Goal: Complete application form

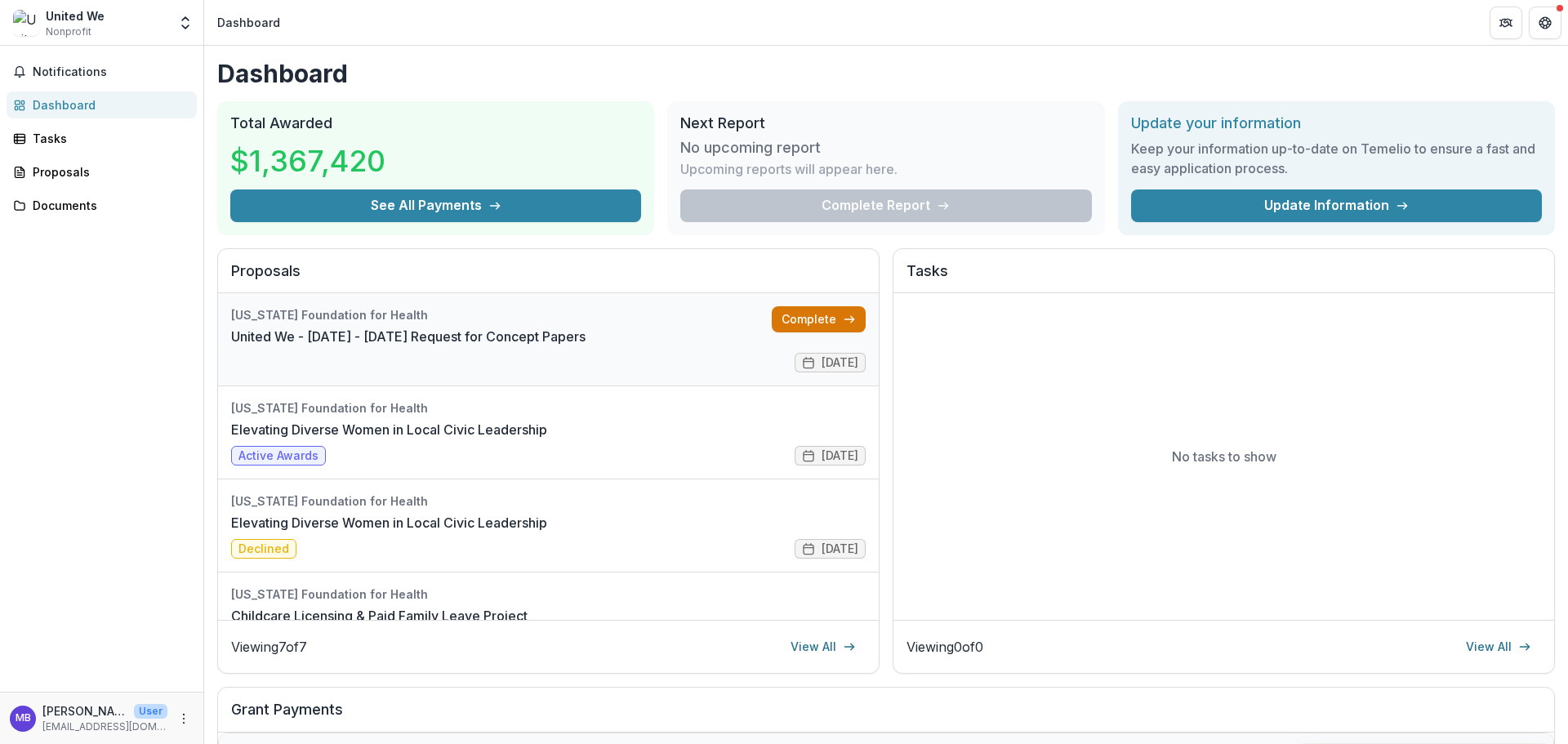
click at [814, 318] on link "Complete" at bounding box center [818, 319] width 94 height 26
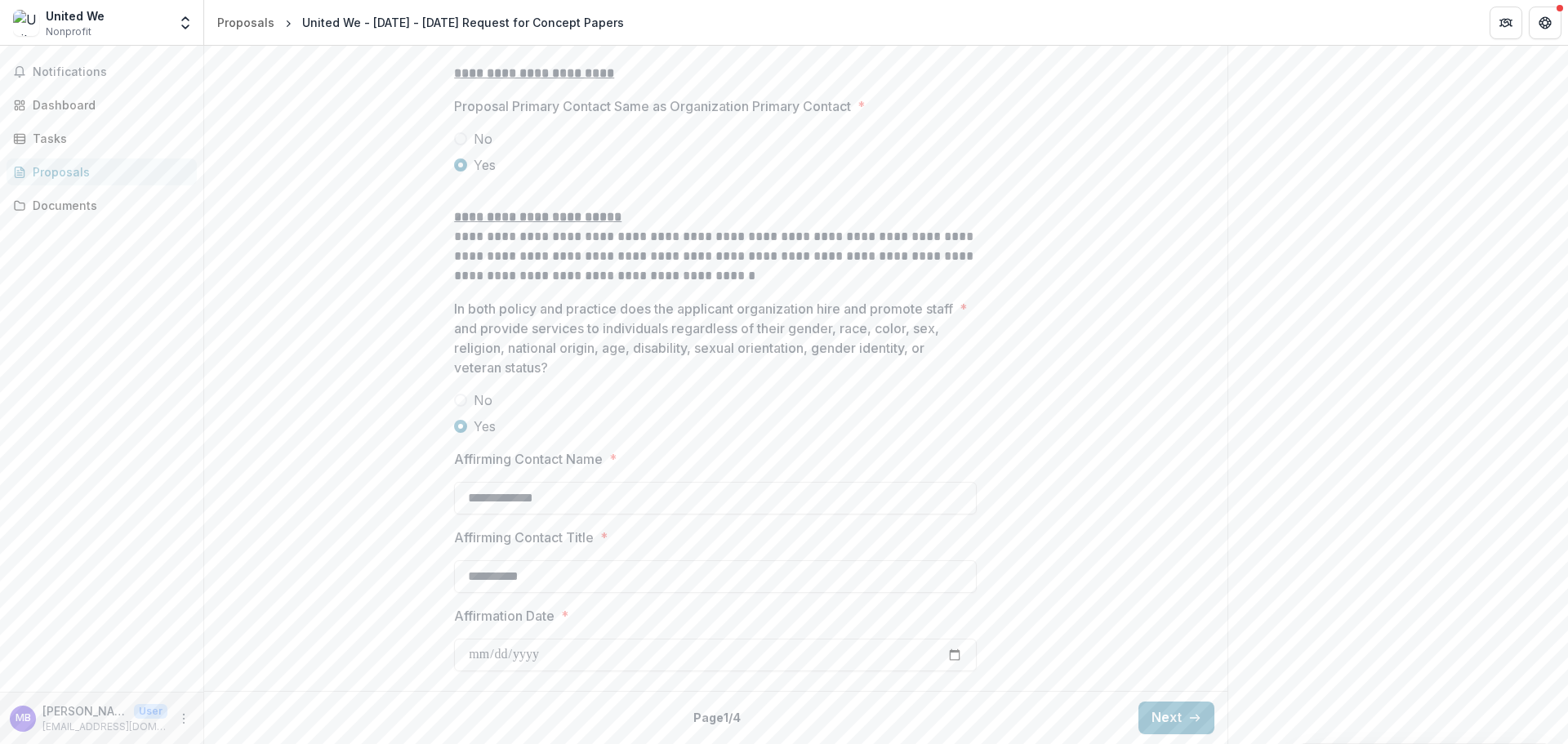
scroll to position [2129, 0]
click at [1177, 715] on button "Next" at bounding box center [1176, 718] width 76 height 33
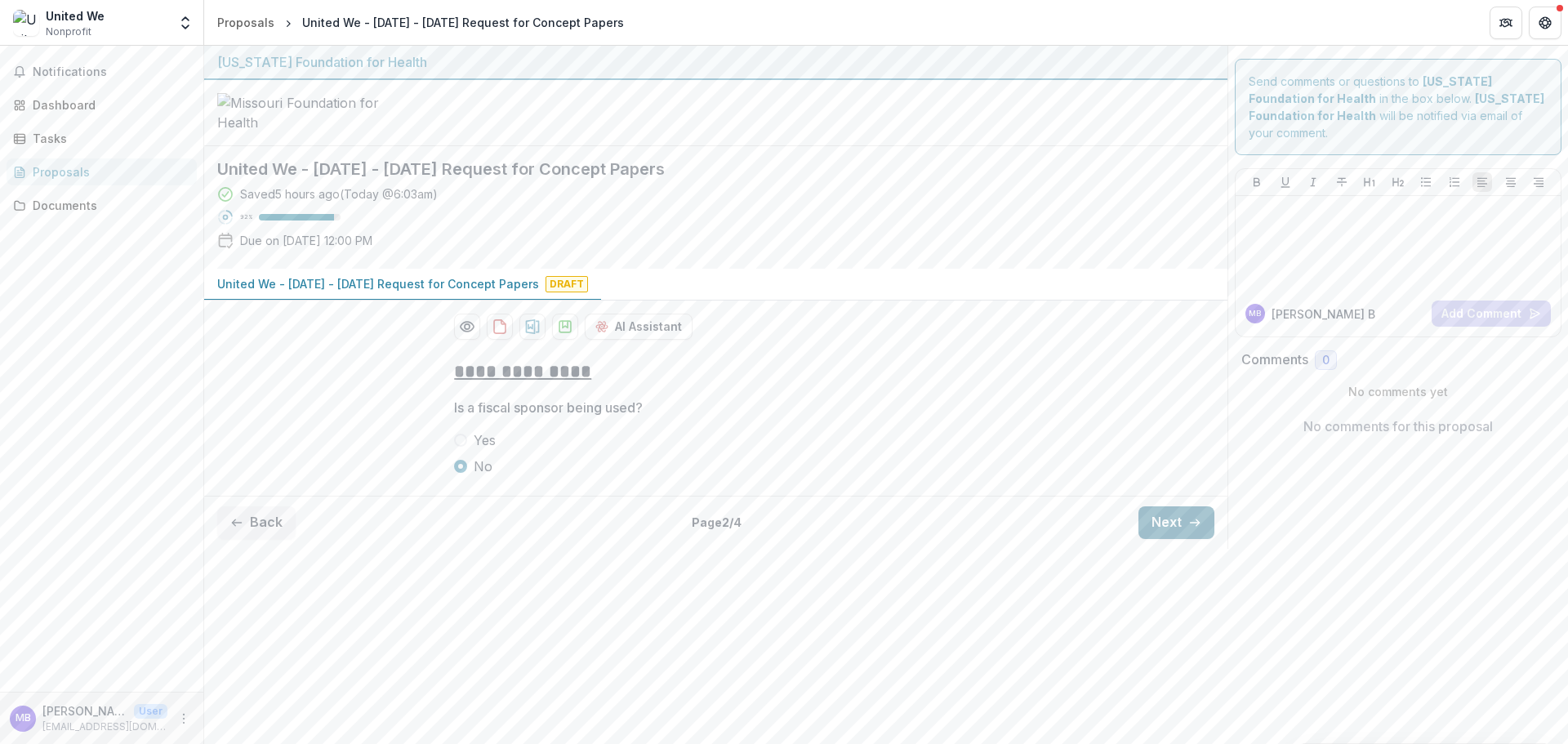
scroll to position [0, 0]
click at [1182, 539] on button "Next" at bounding box center [1176, 522] width 76 height 33
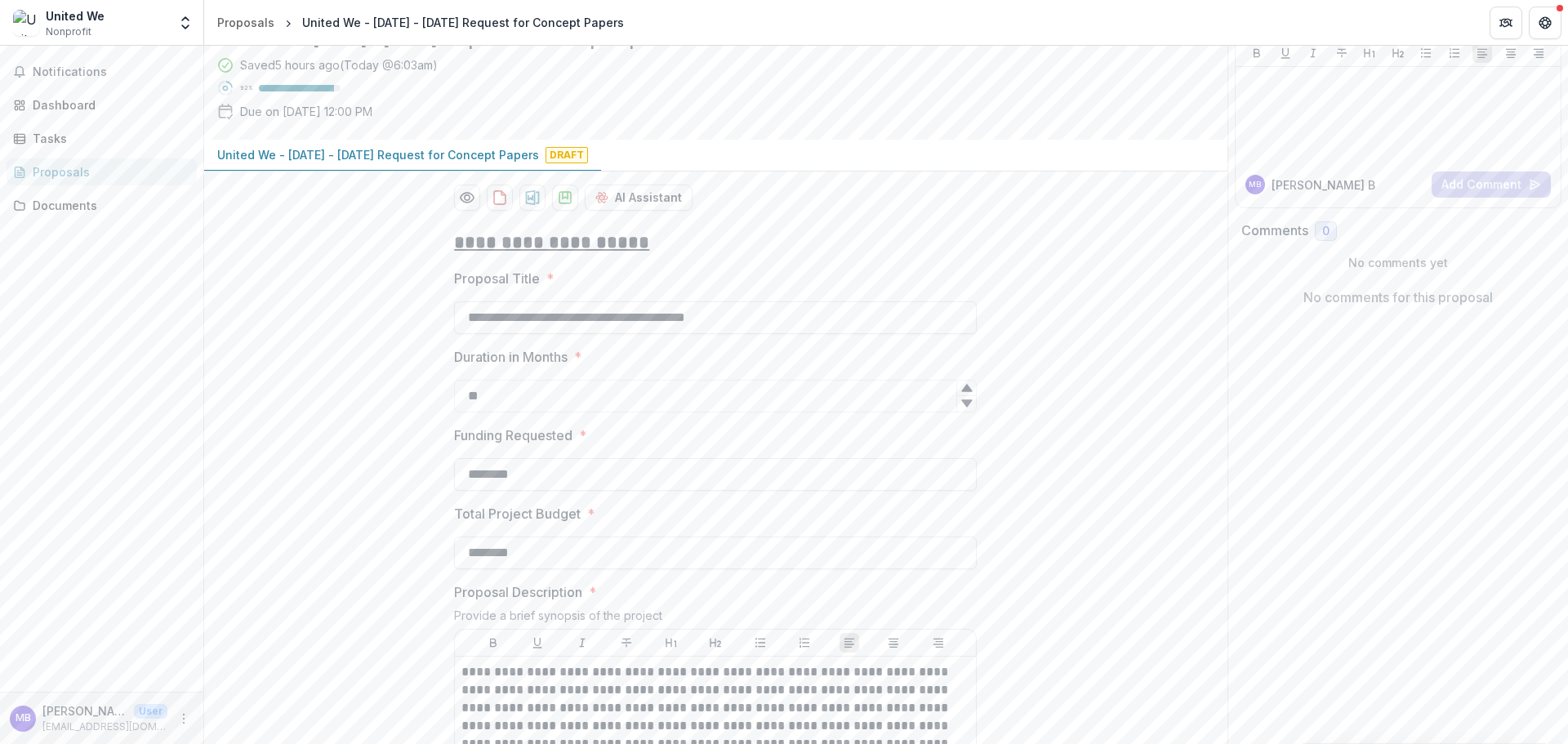
scroll to position [327, 0]
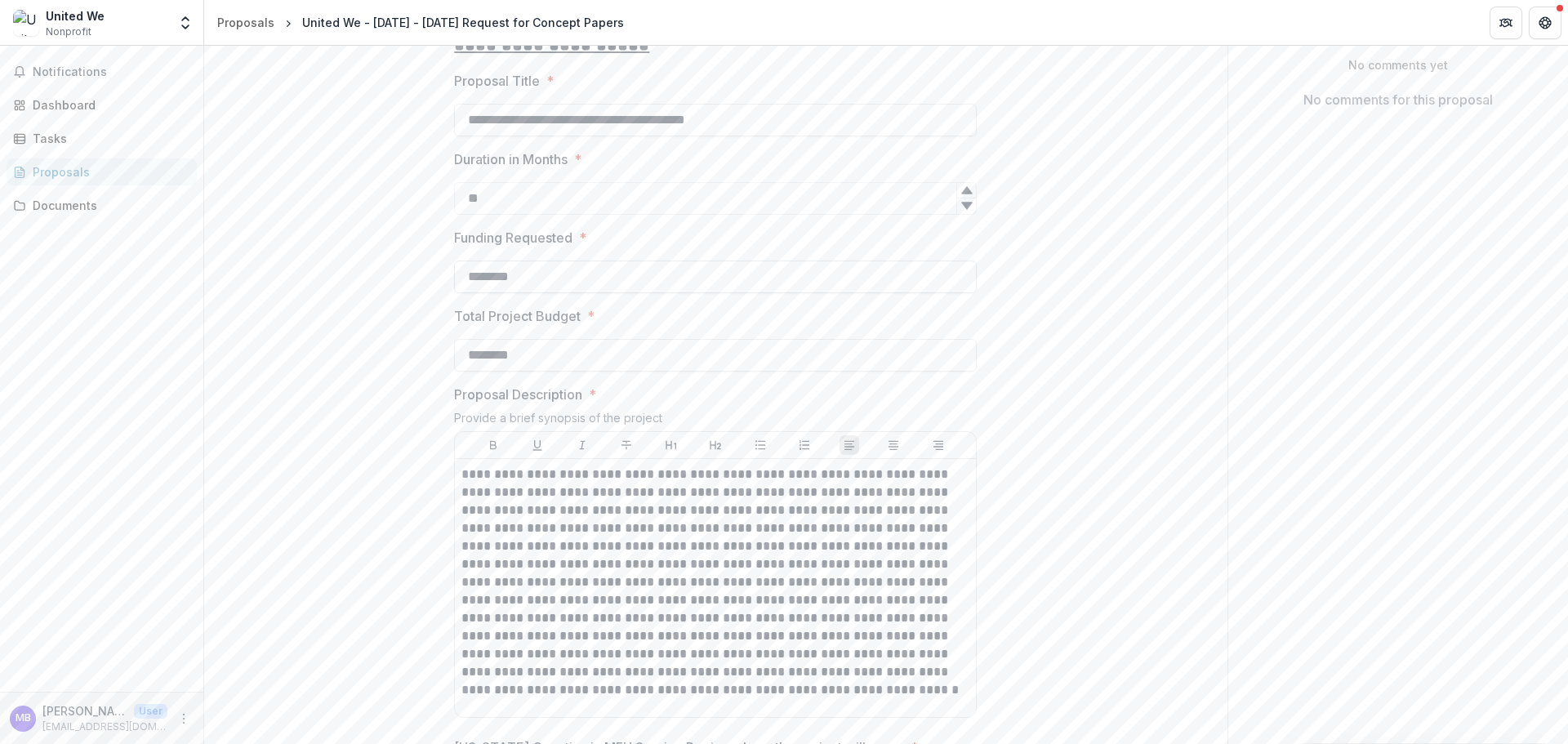
drag, startPoint x: 530, startPoint y: 402, endPoint x: 481, endPoint y: 405, distance: 49.1
click at [481, 294] on input "********" at bounding box center [715, 276] width 523 height 33
type input "********"
click at [722, 371] on input "********" at bounding box center [715, 354] width 523 height 33
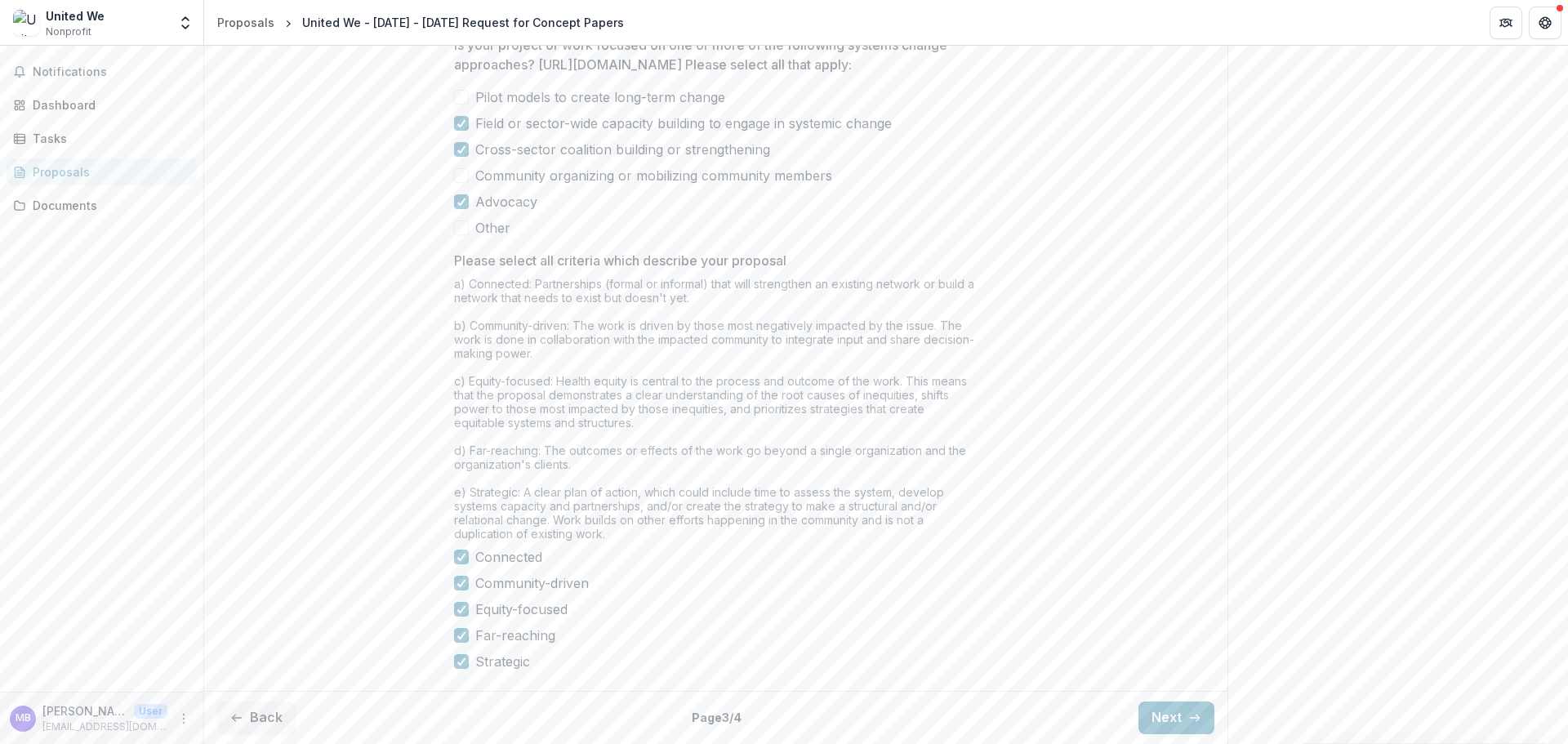
scroll to position [1265, 0]
click at [1178, 715] on button "Next" at bounding box center [1176, 718] width 76 height 33
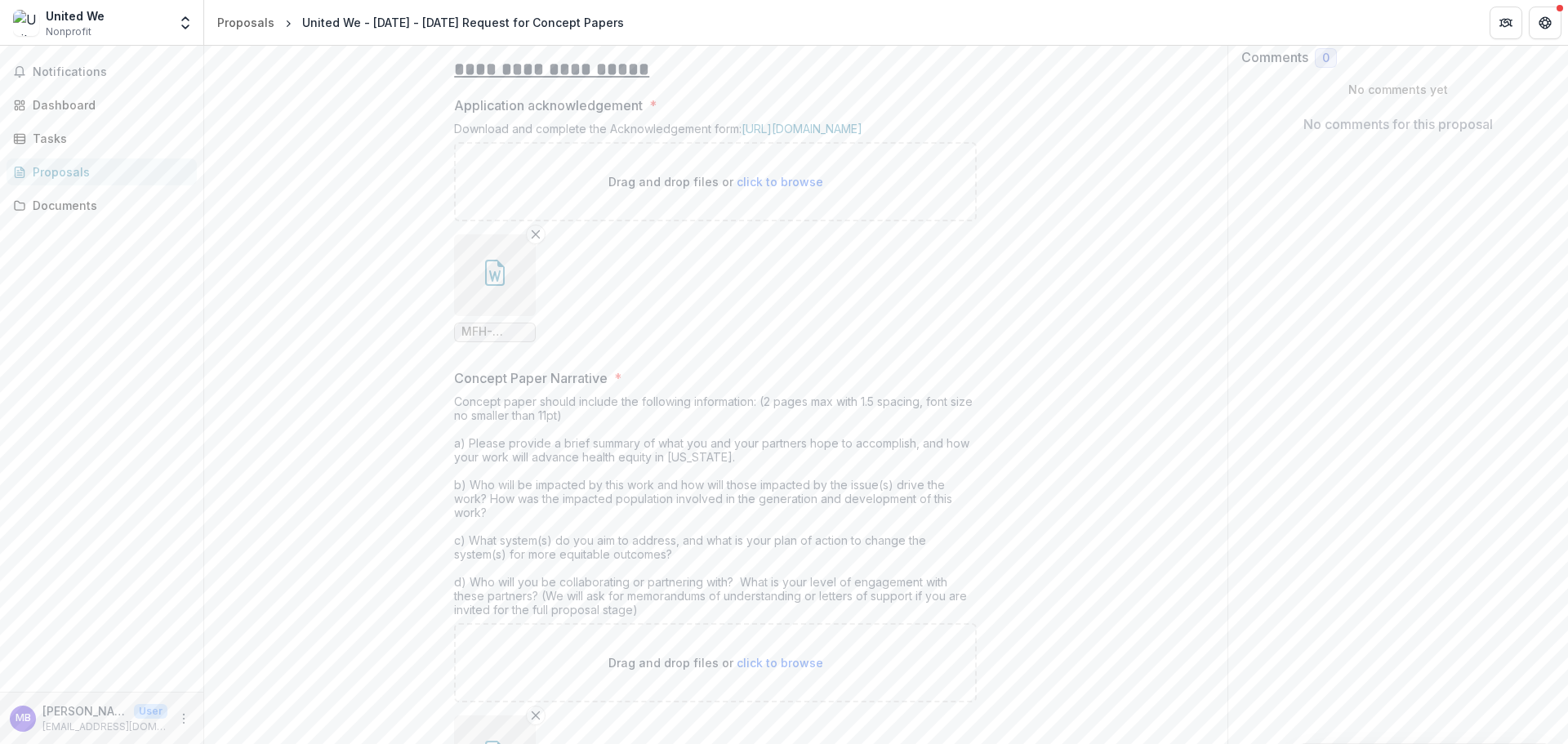
scroll to position [204, 0]
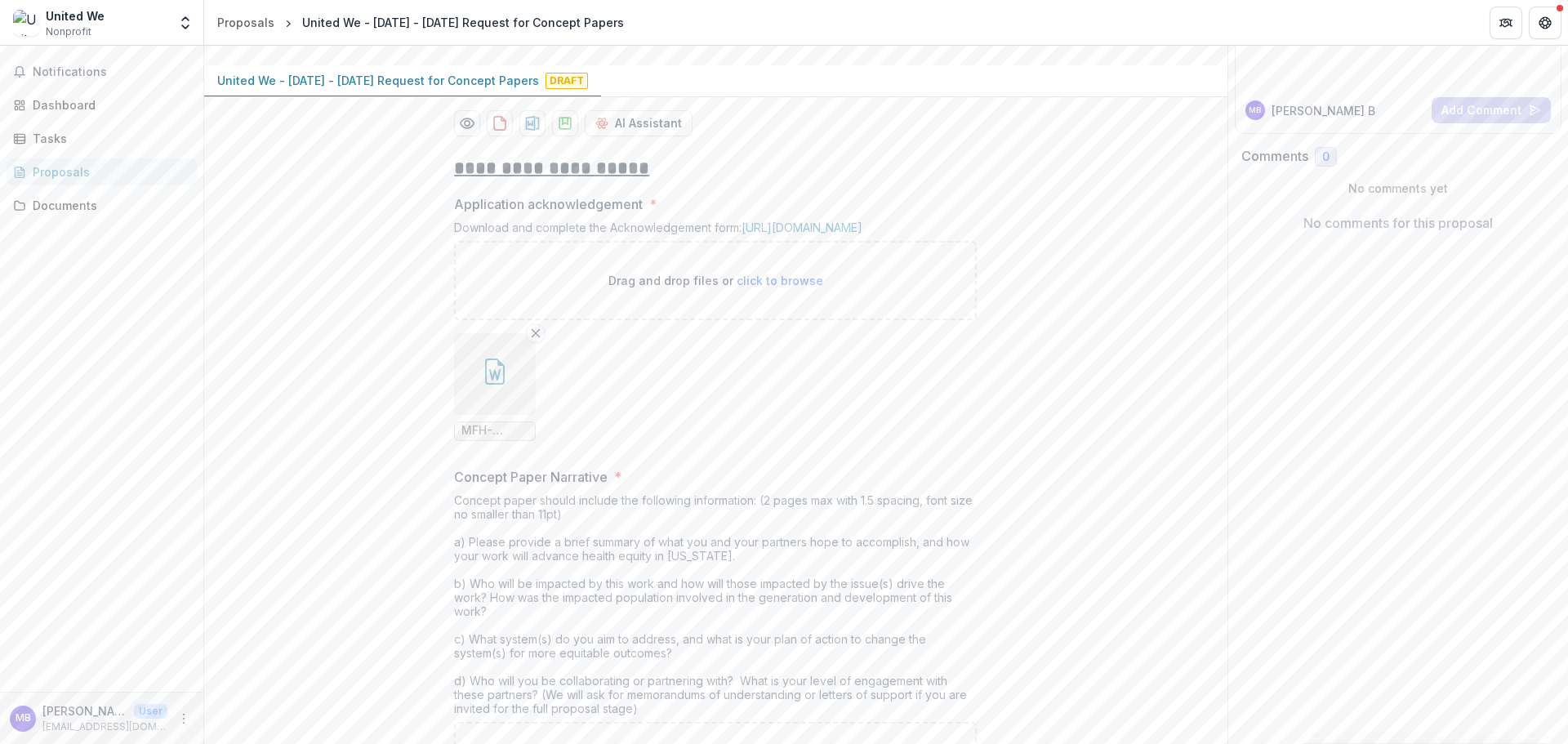
click at [502, 437] on span "MFH-Grant-Acknowledgement.doc" at bounding box center [494, 431] width 67 height 14
click at [536, 337] on line "Remove File" at bounding box center [536, 332] width 7 height 7
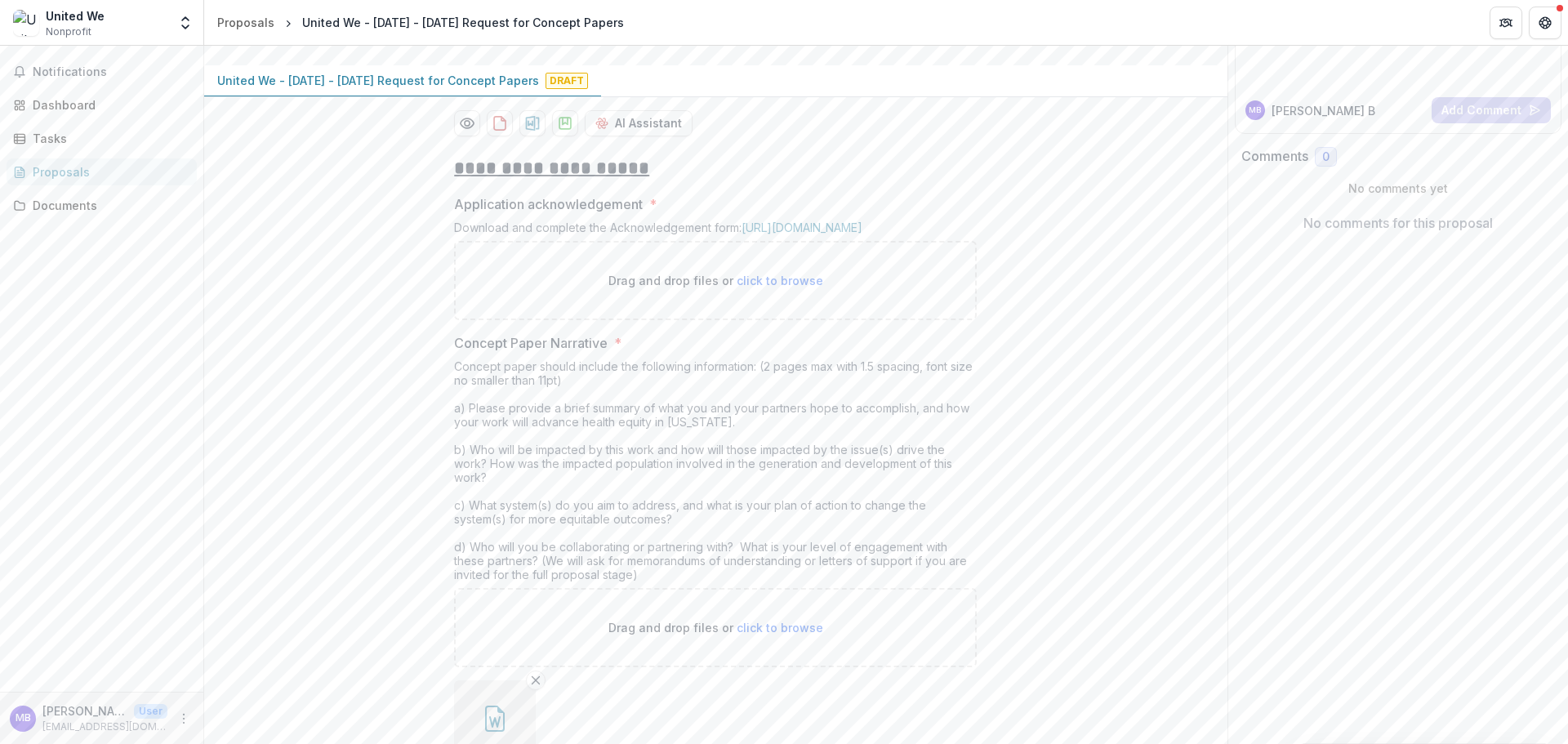
click at [784, 287] on span "click to browse" at bounding box center [780, 280] width 86 height 14
type input "**********"
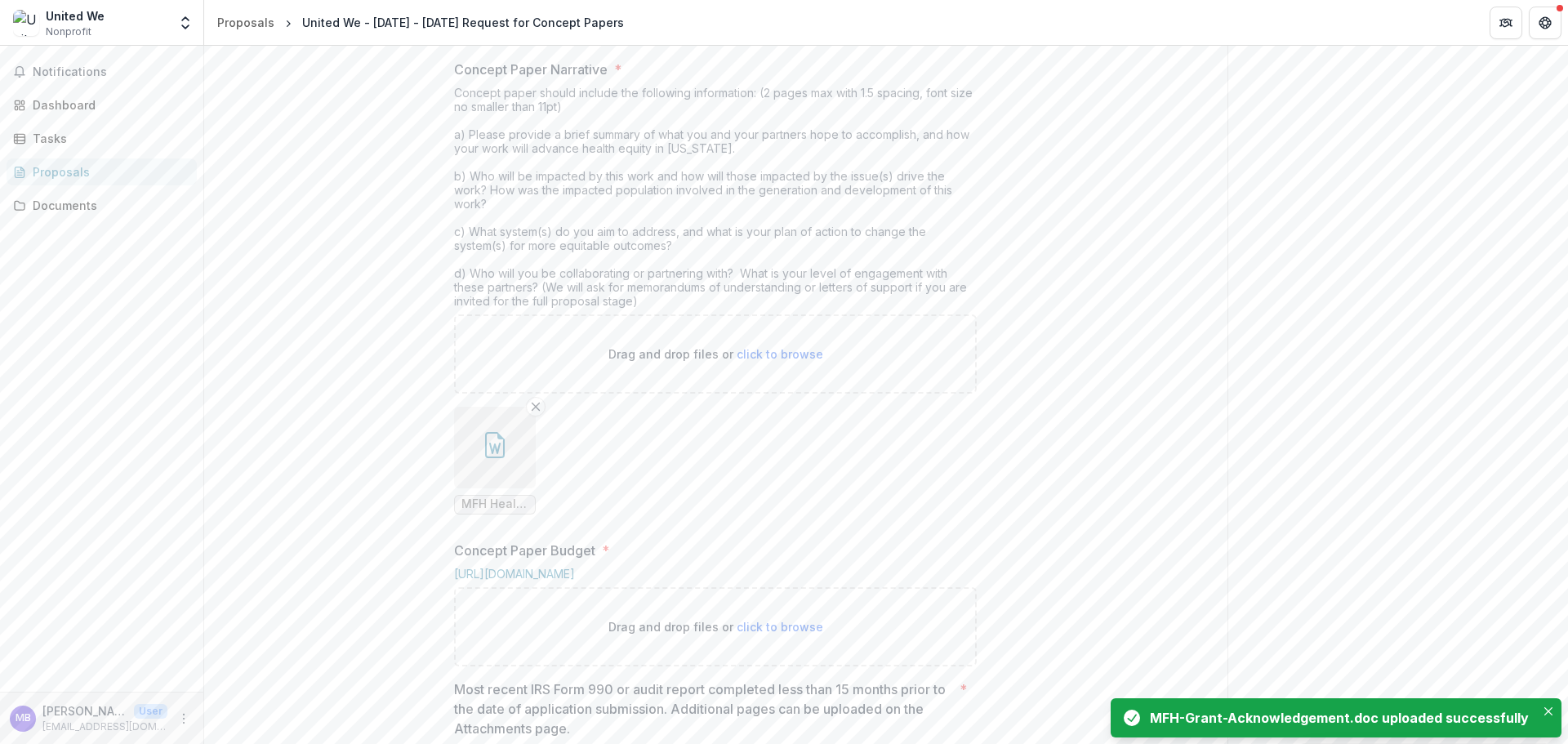
scroll to position [612, 0]
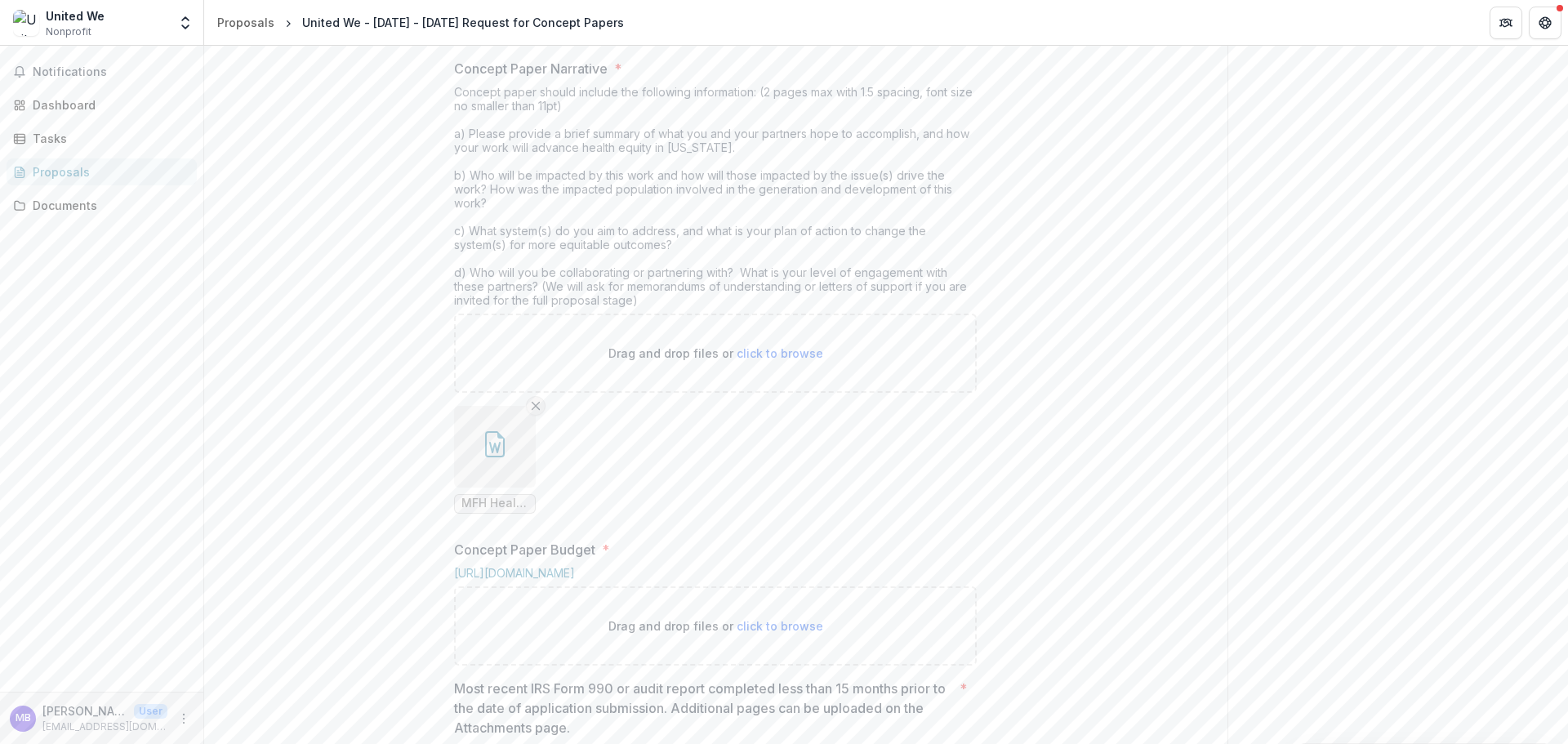
click at [531, 413] on icon "Remove File" at bounding box center [535, 405] width 13 height 13
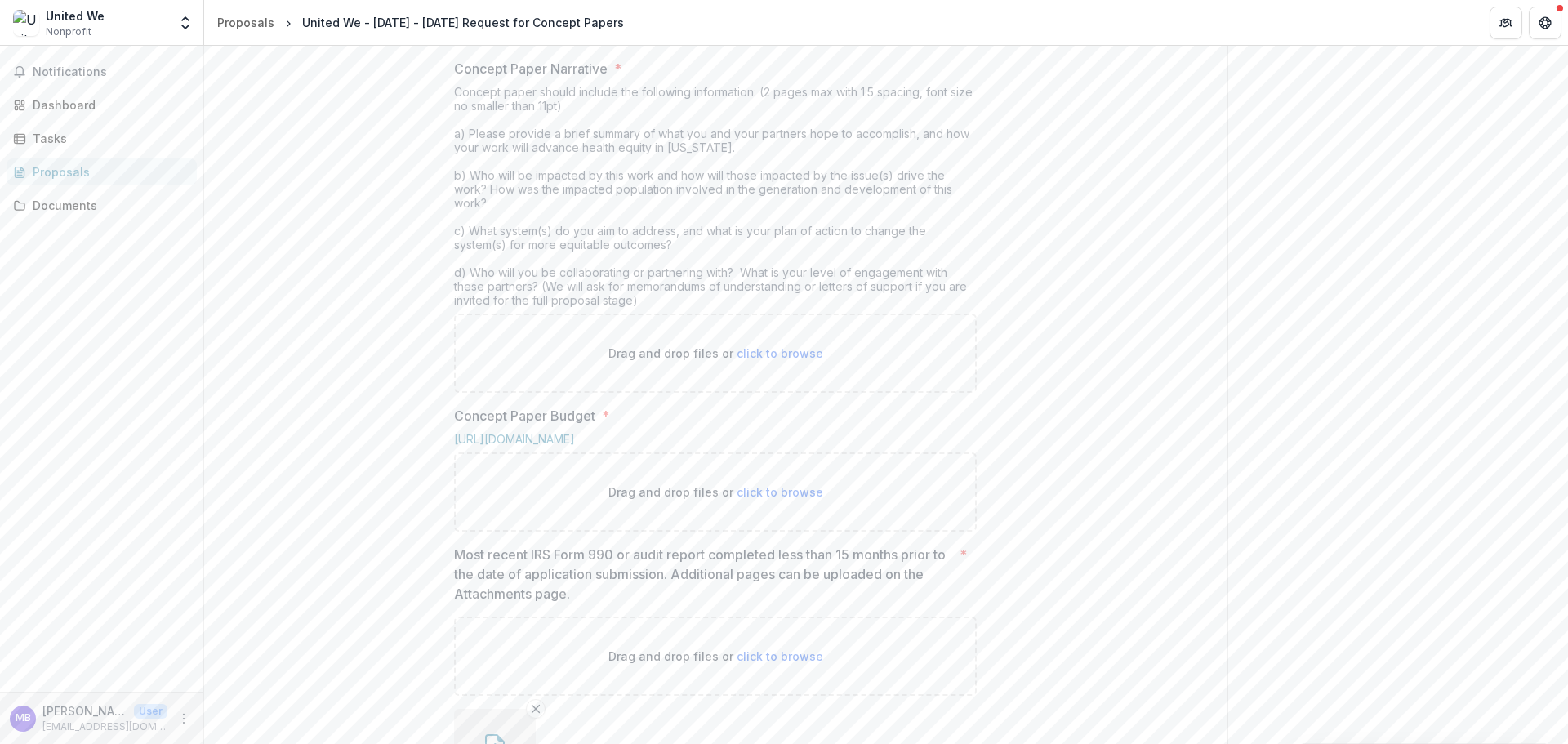
click at [763, 360] on span "click to browse" at bounding box center [780, 353] width 86 height 14
type input "**********"
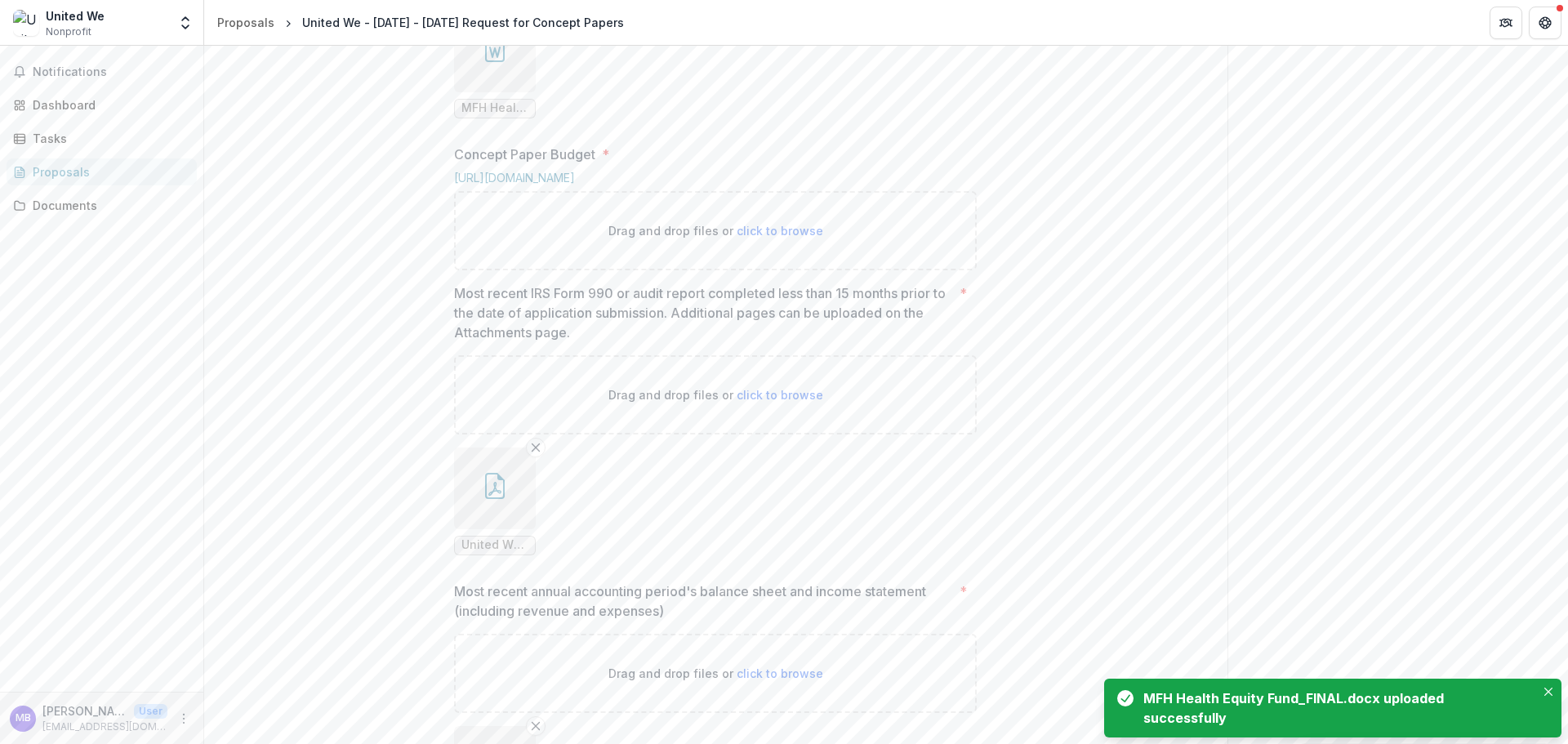
scroll to position [1020, 0]
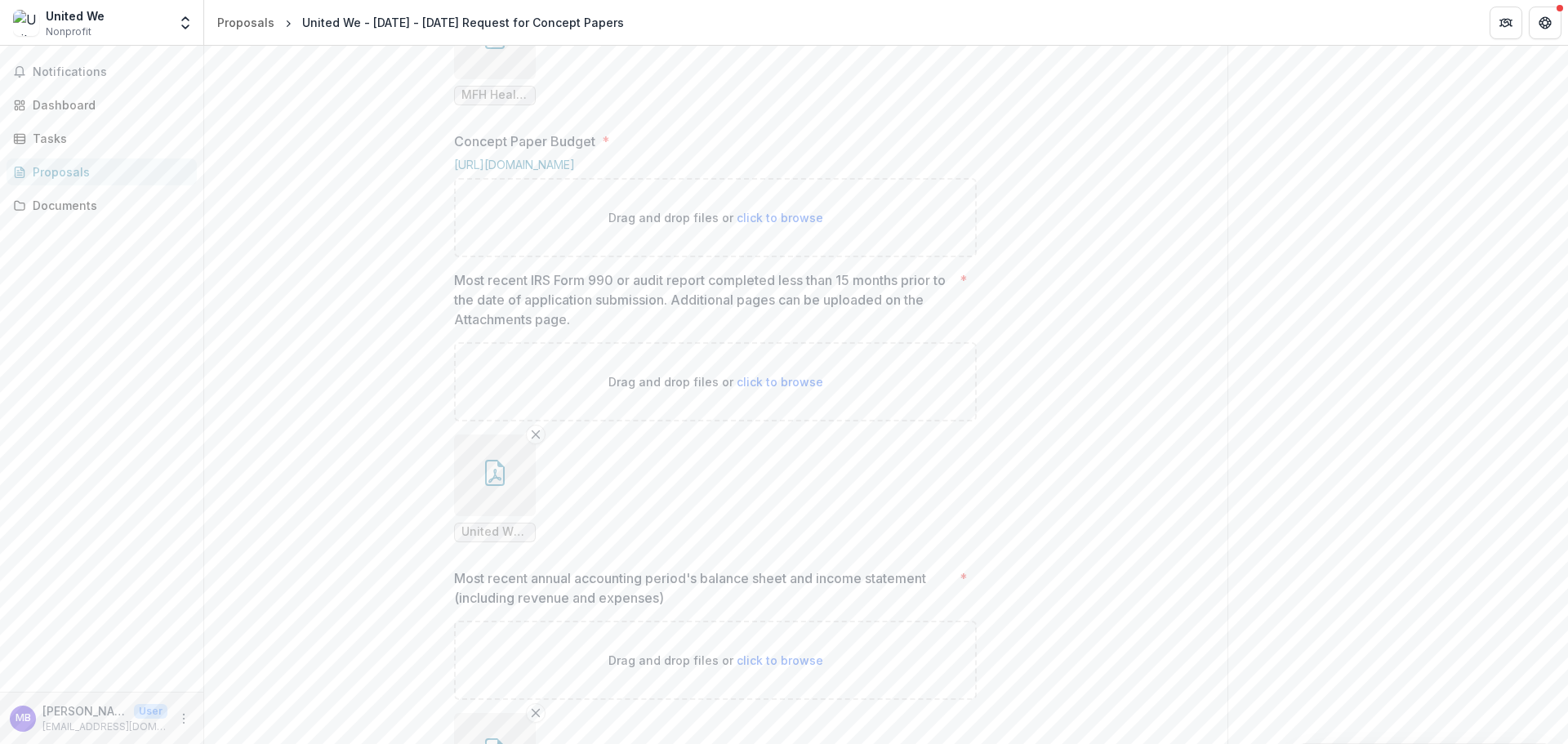
click at [777, 225] on span "click to browse" at bounding box center [780, 218] width 86 height 14
type input "**********"
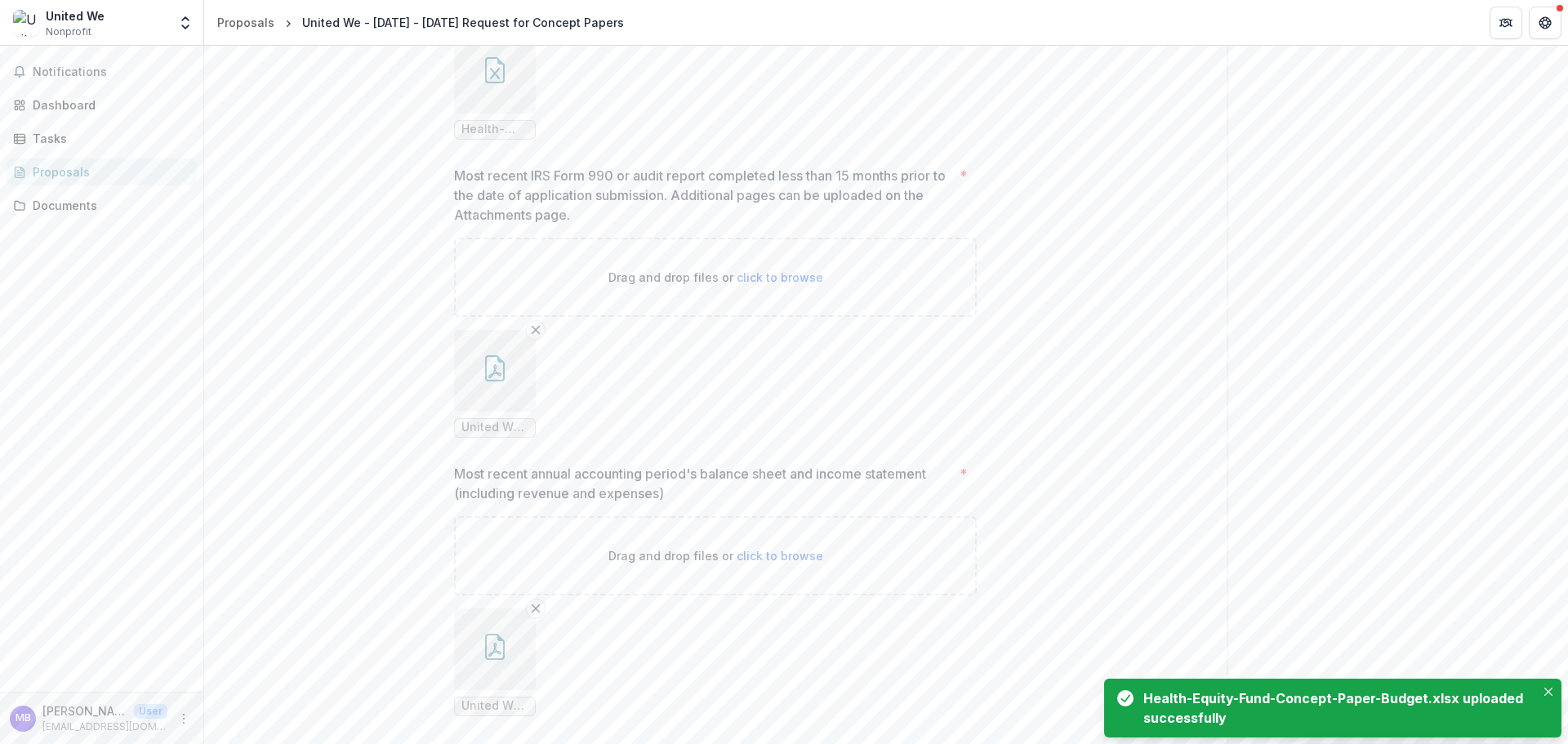
scroll to position [1265, 0]
click at [480, 428] on span "United WE - 2024 Audit.pdf" at bounding box center [494, 421] width 67 height 14
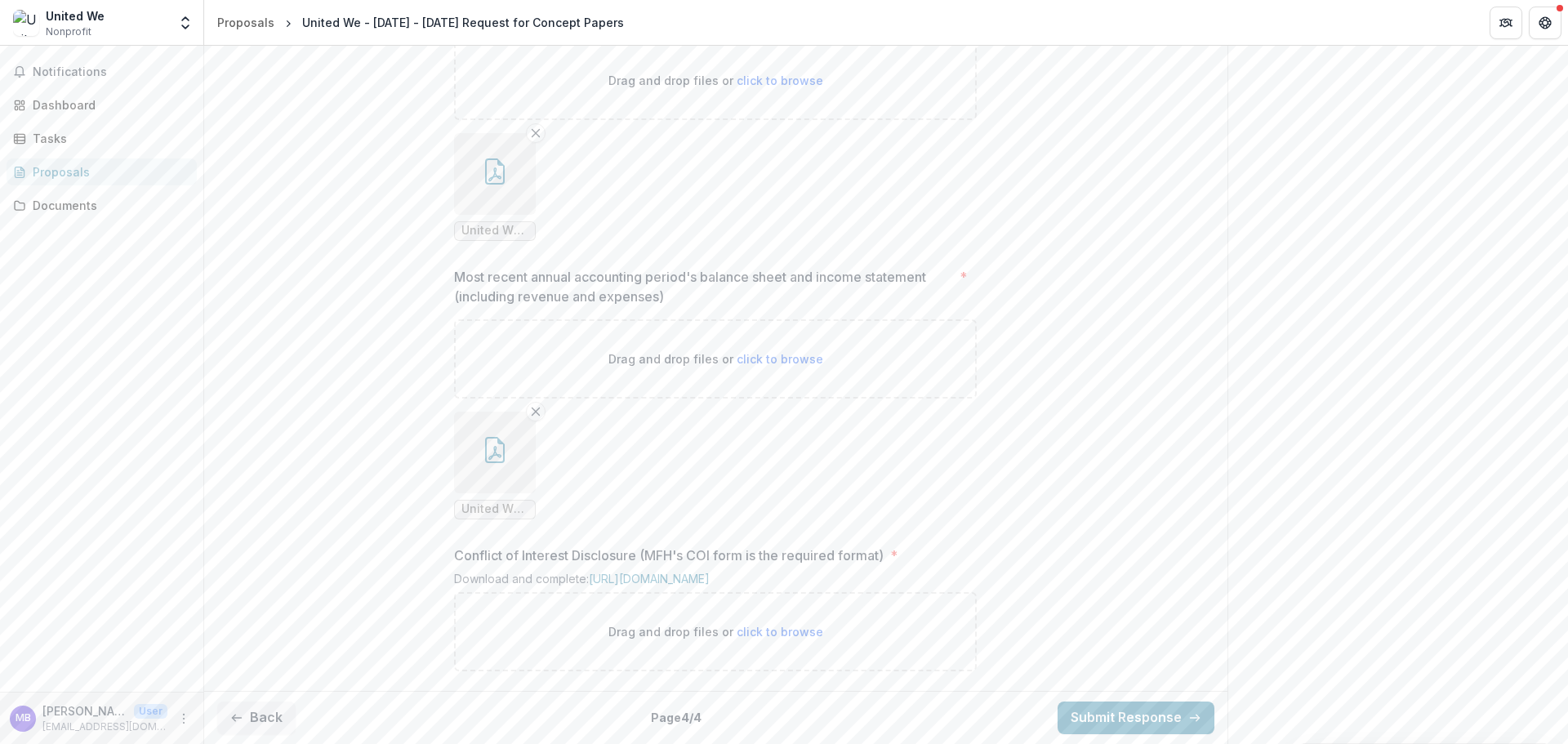
scroll to position [1607, 0]
click at [767, 630] on span "click to browse" at bounding box center [780, 632] width 86 height 14
type input "**********"
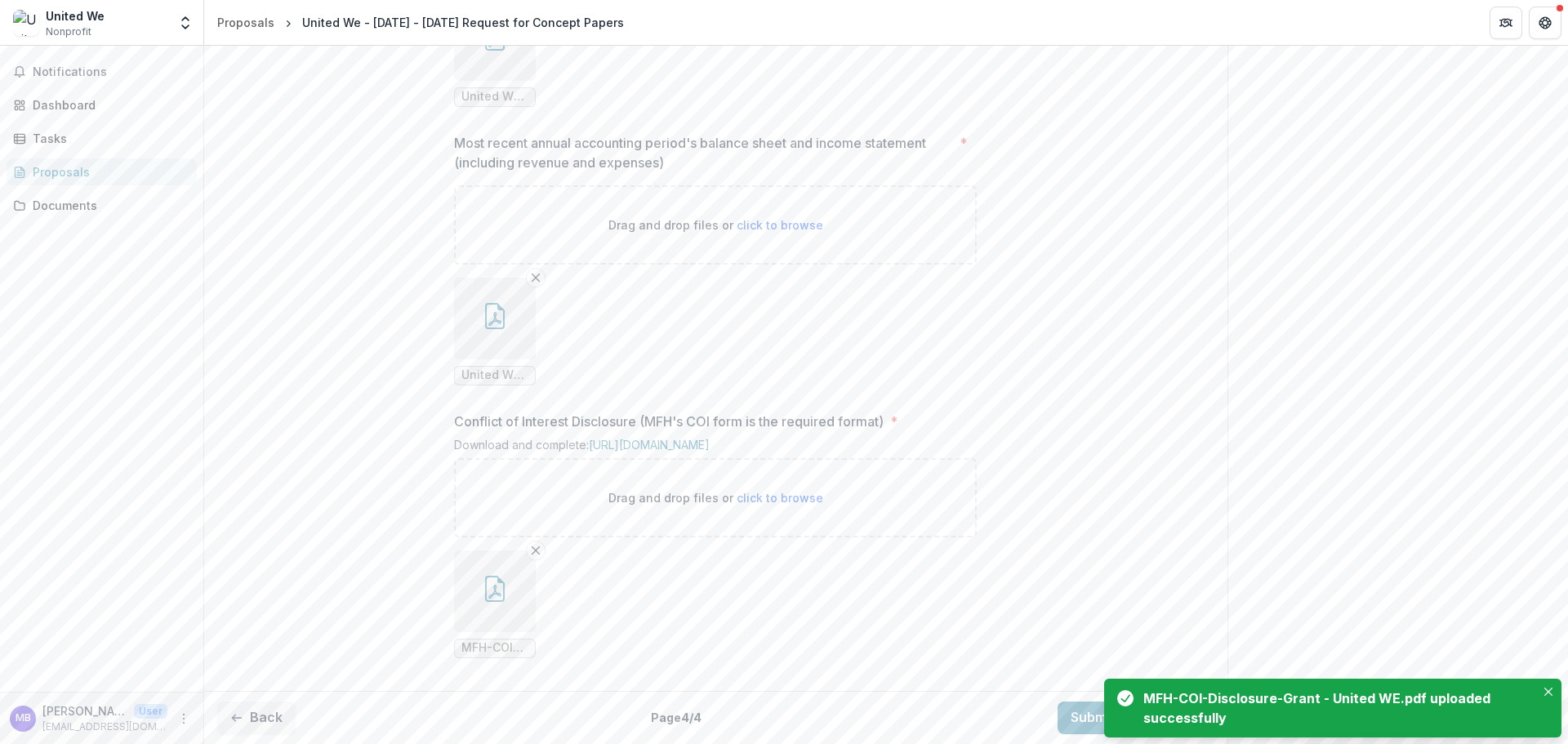
scroll to position [1741, 0]
click at [1544, 688] on icon "Close" at bounding box center [1548, 691] width 8 height 8
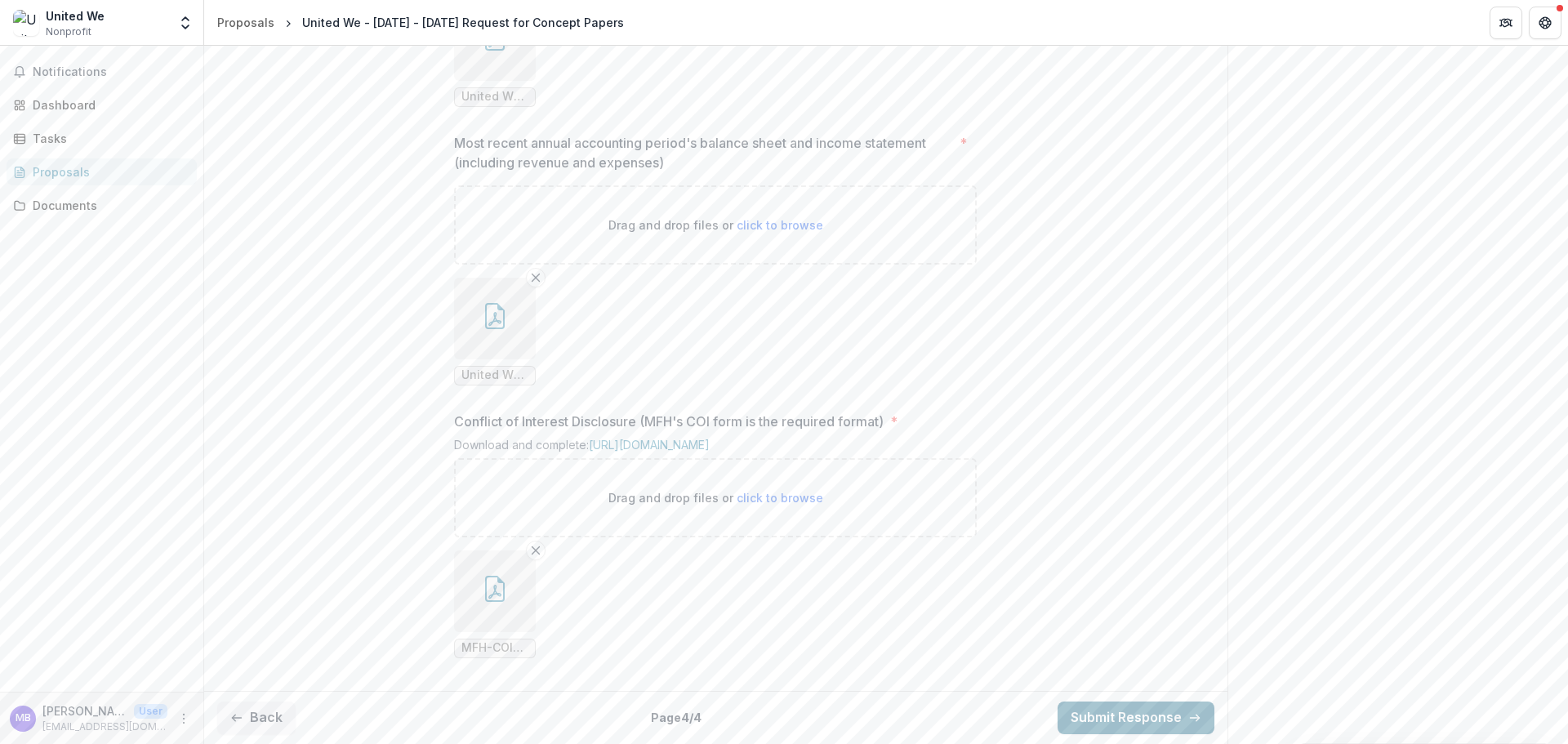
click at [1119, 717] on button "Submit Response" at bounding box center [1136, 718] width 157 height 33
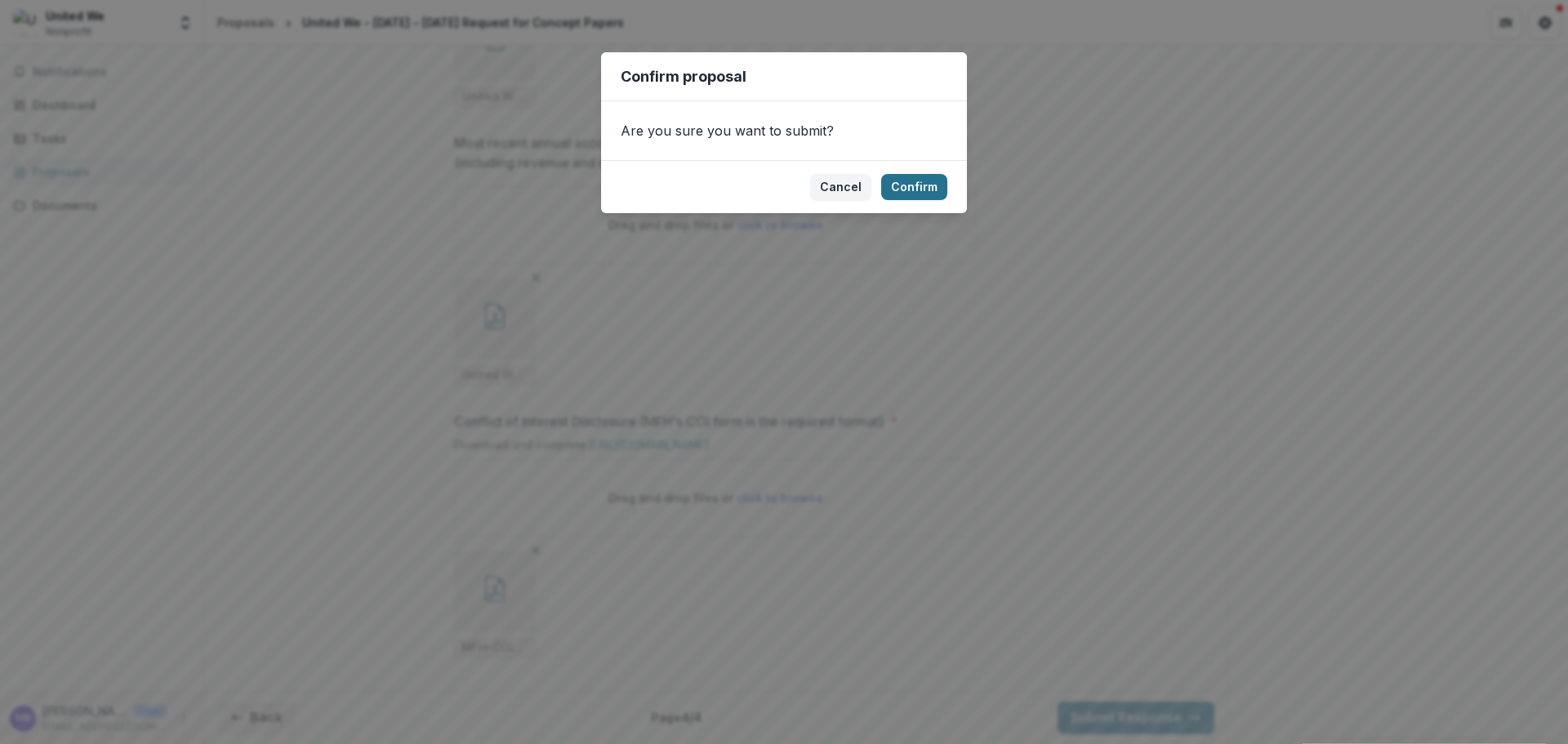
click at [919, 182] on button "Confirm" at bounding box center [913, 187] width 66 height 26
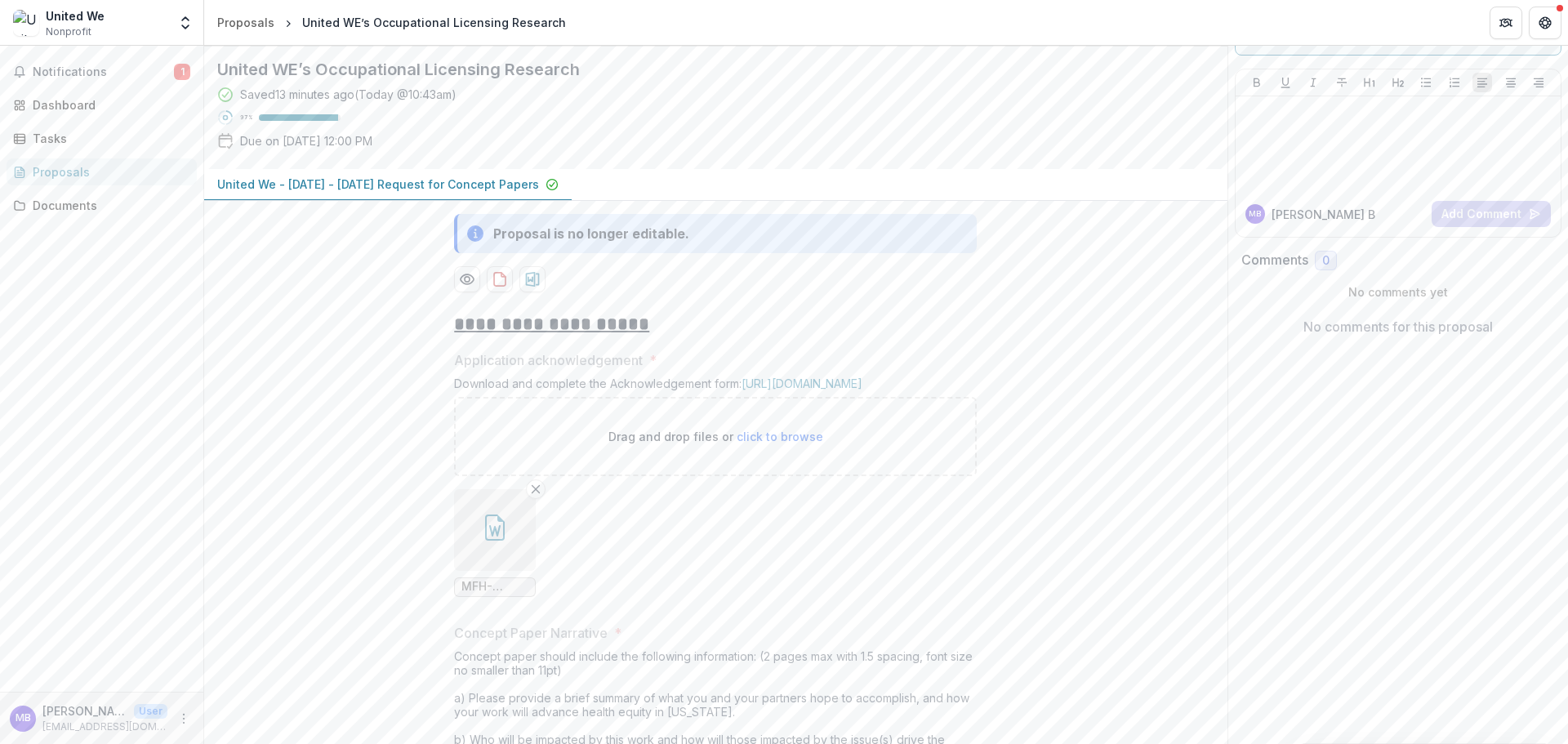
scroll to position [0, 0]
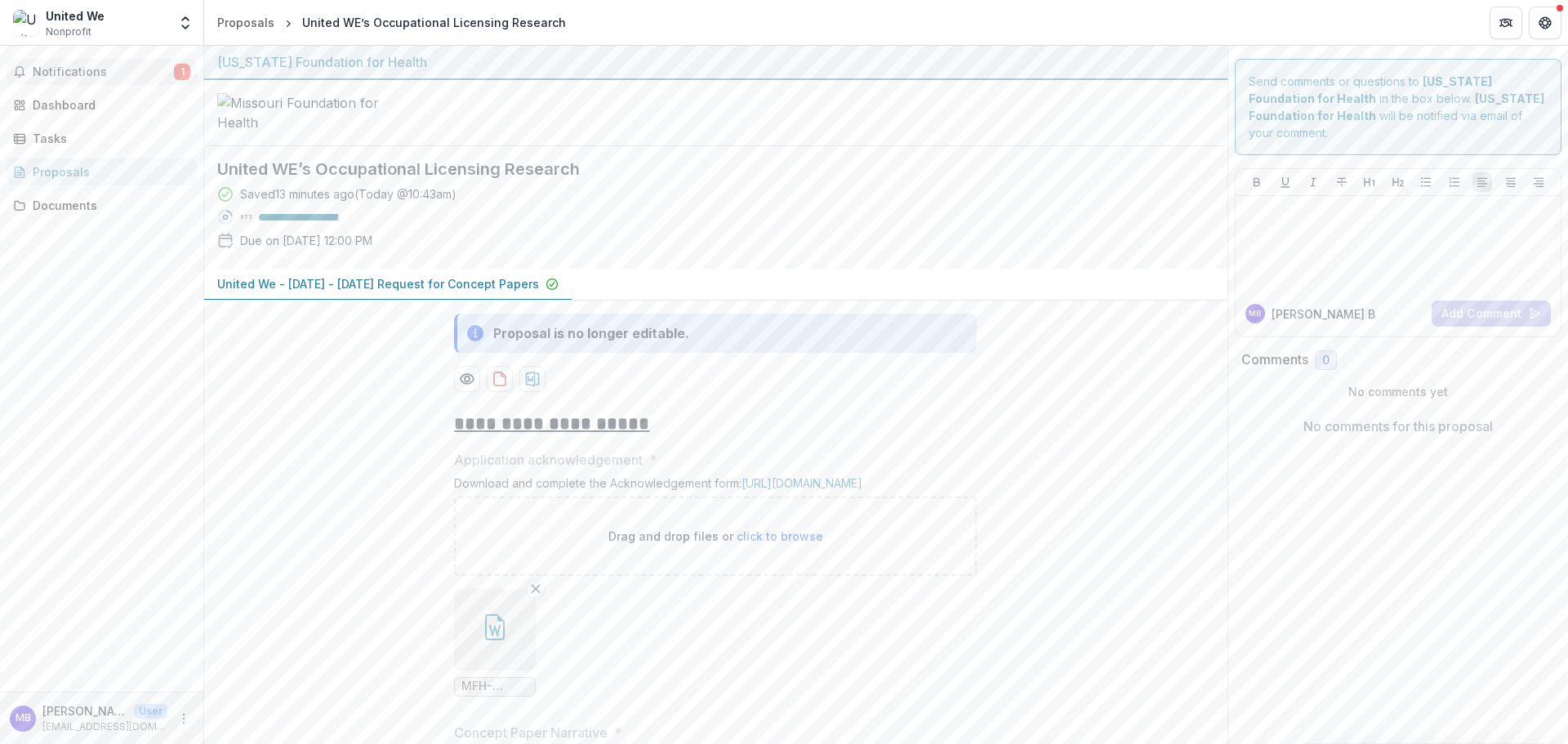
click at [66, 68] on span "Notifications" at bounding box center [103, 72] width 141 height 14
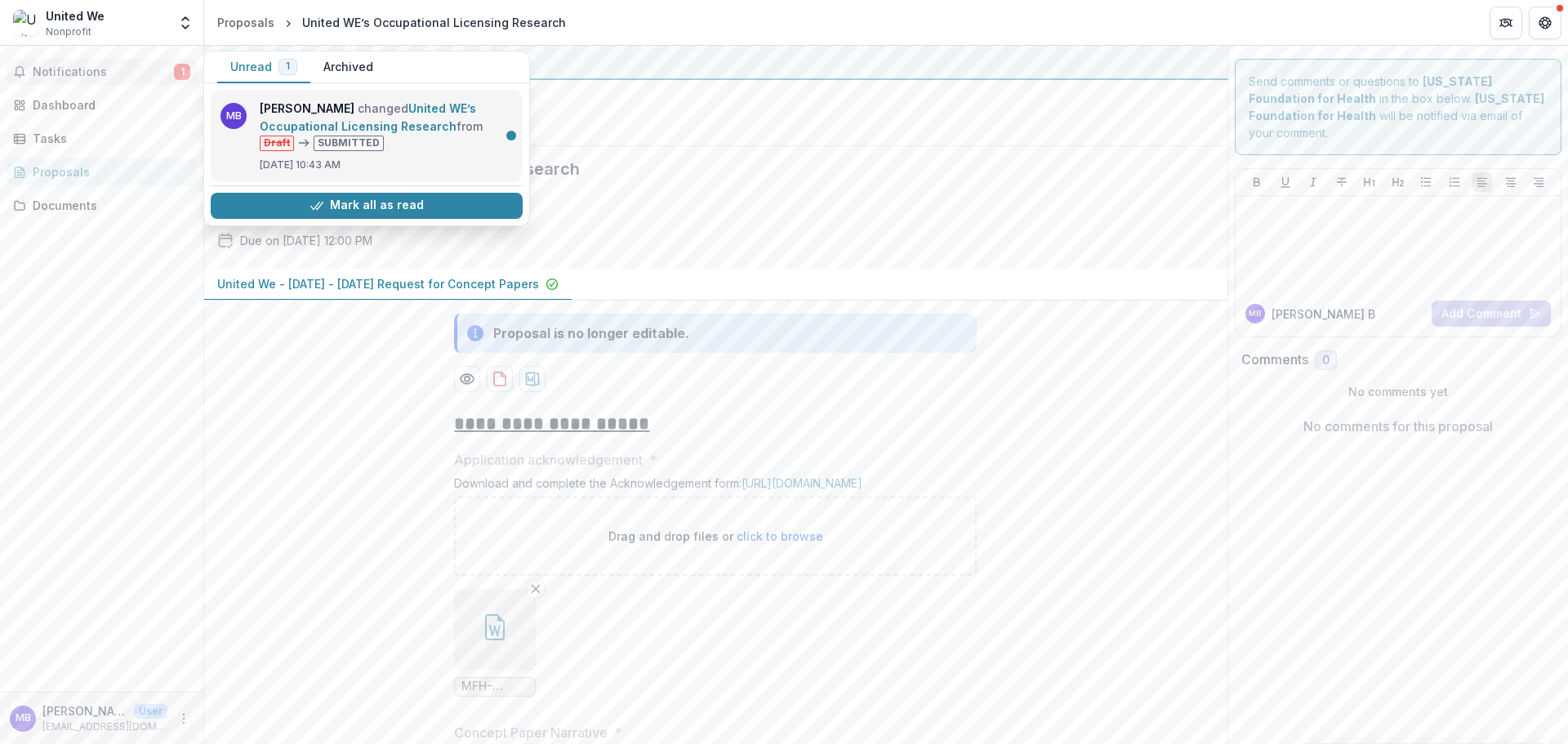
click at [398, 123] on link "United WE’s Occupational Licensing Research" at bounding box center [368, 117] width 216 height 32
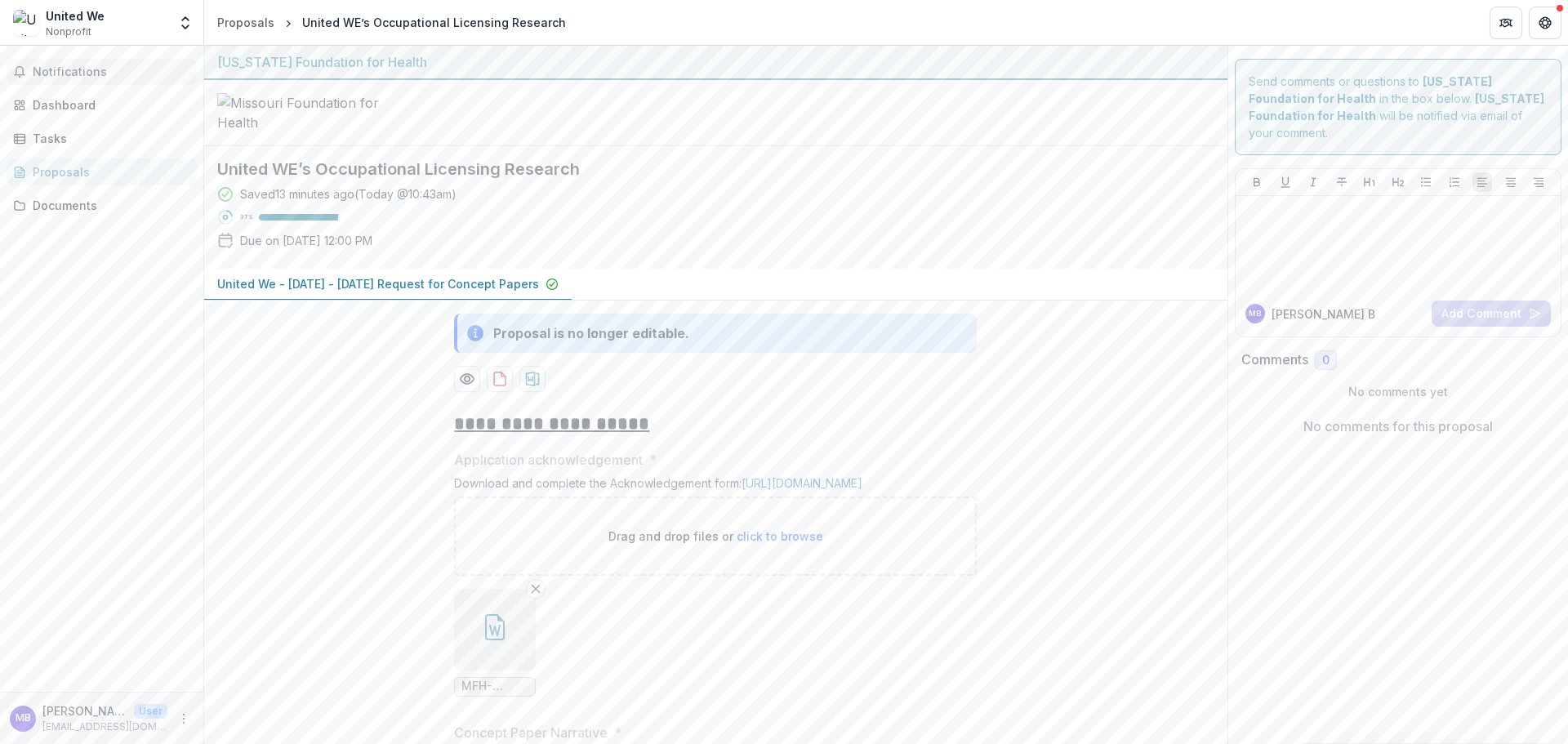
click at [52, 71] on span "Notifications" at bounding box center [111, 72] width 158 height 14
click at [52, 99] on div "Dashboard" at bounding box center [108, 104] width 151 height 17
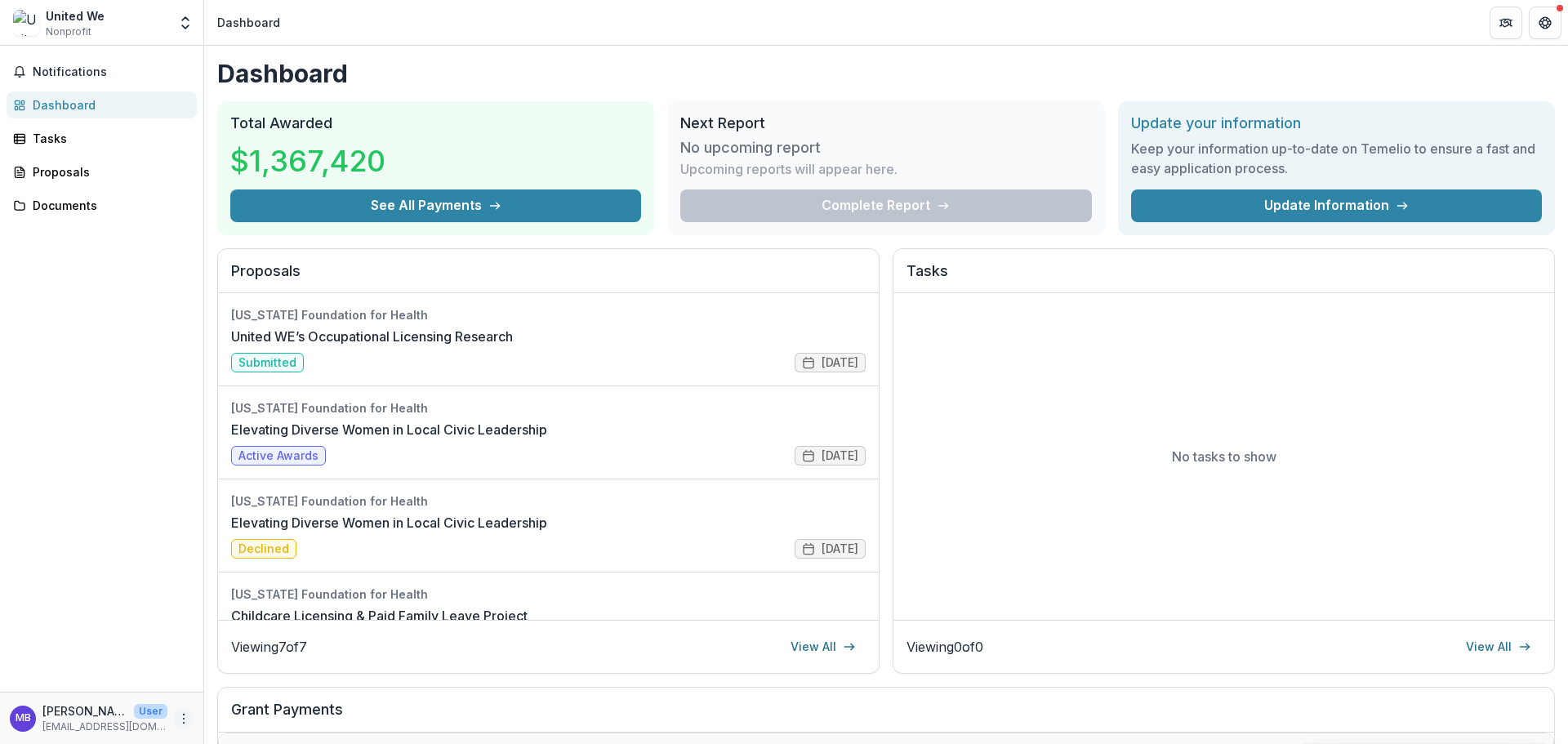
click at [182, 717] on icon "More" at bounding box center [183, 718] width 13 height 13
